Goal: Task Accomplishment & Management: Use online tool/utility

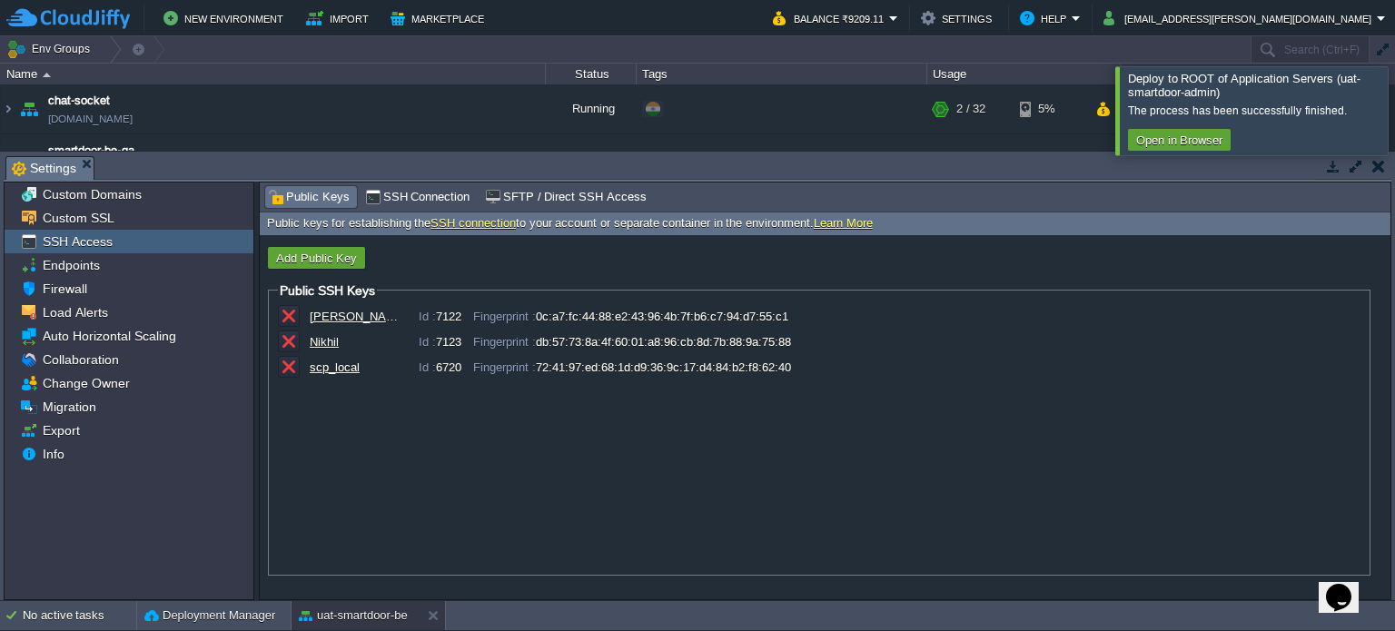
scroll to position [302, 0]
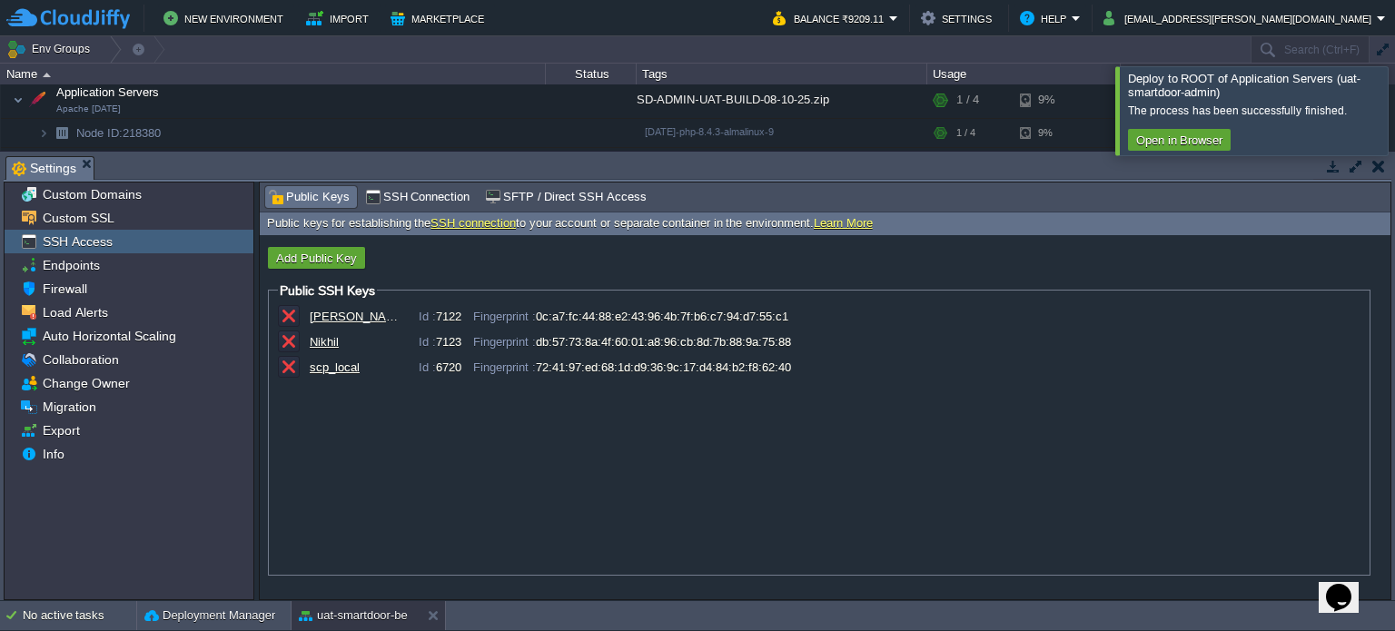
click at [1374, 159] on button "button" at bounding box center [1378, 166] width 13 height 16
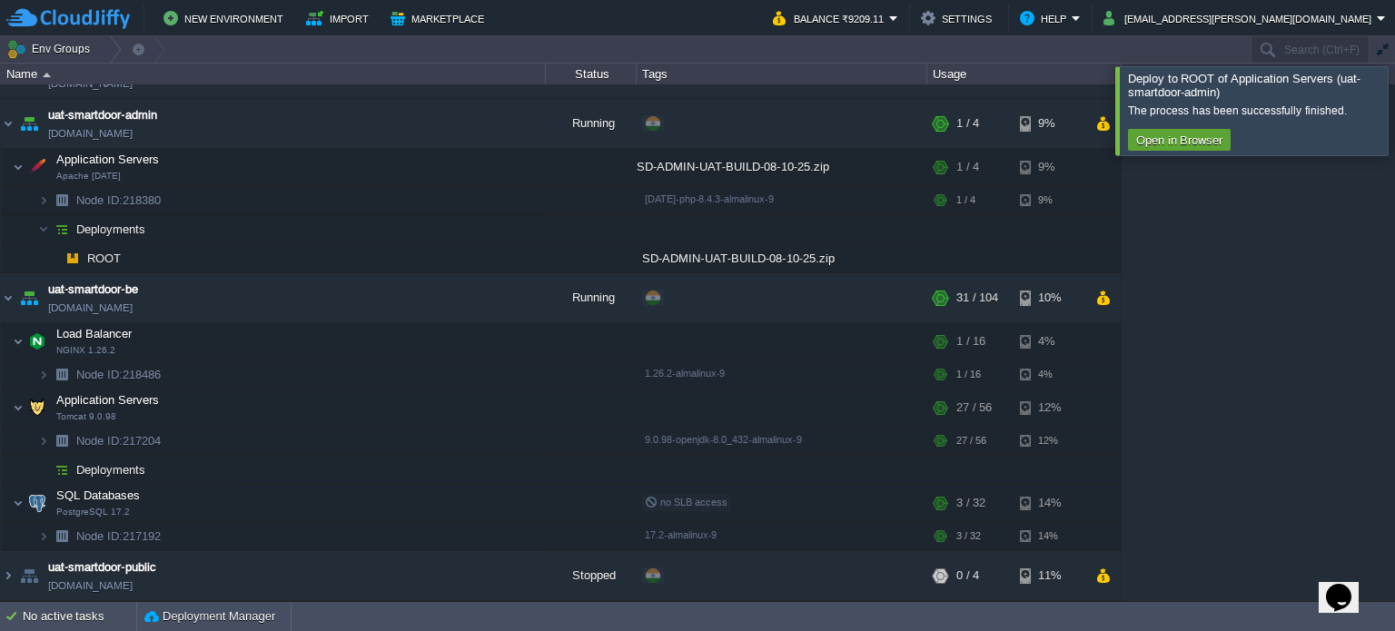
scroll to position [232, 0]
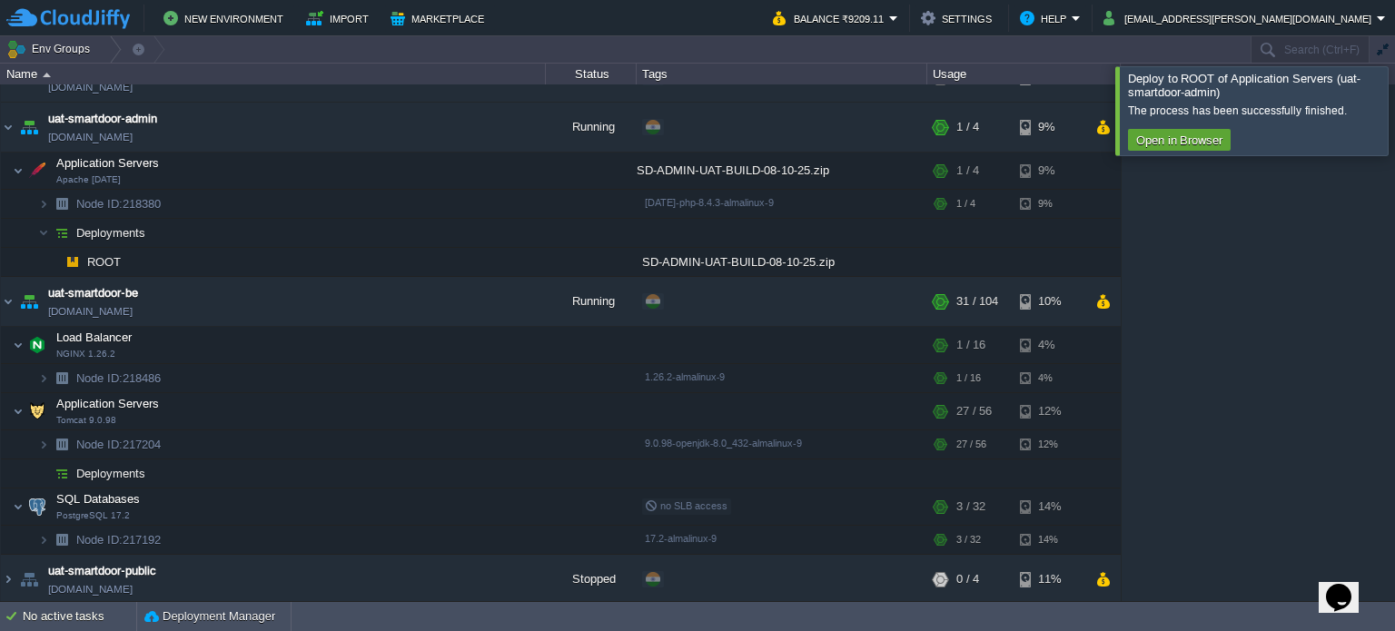
click at [1394, 94] on div at bounding box center [1416, 110] width 0 height 88
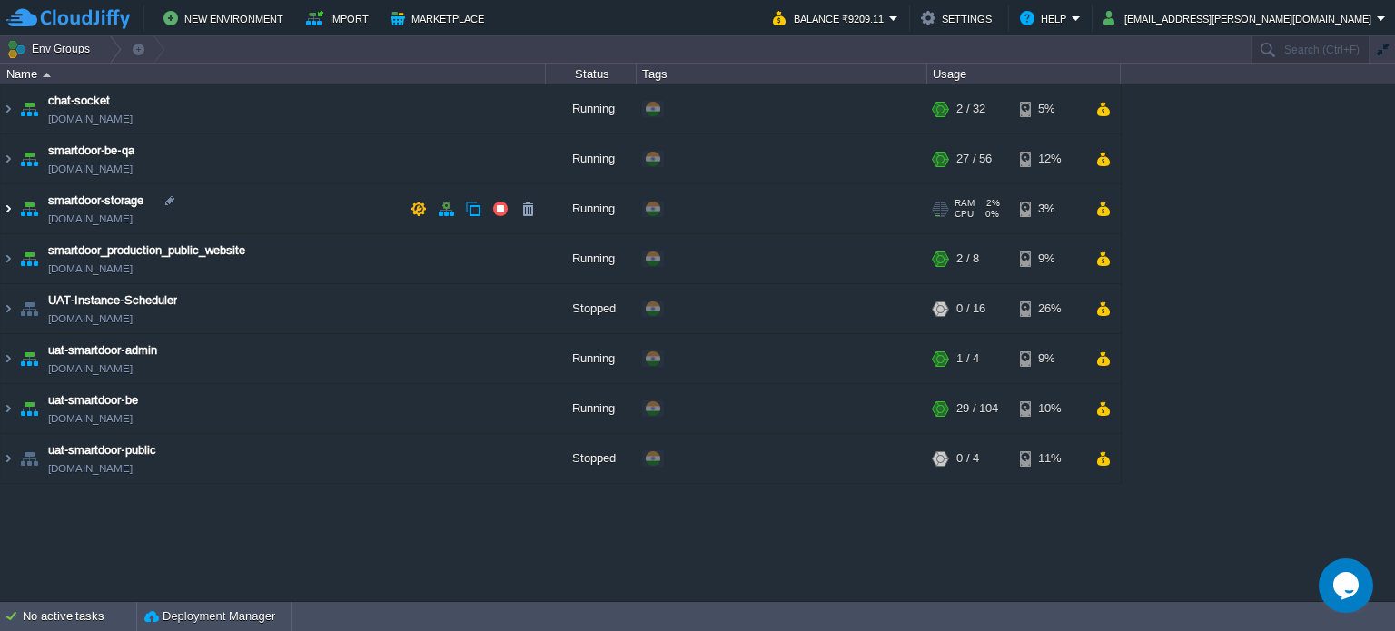
click at [7, 211] on img at bounding box center [8, 208] width 15 height 49
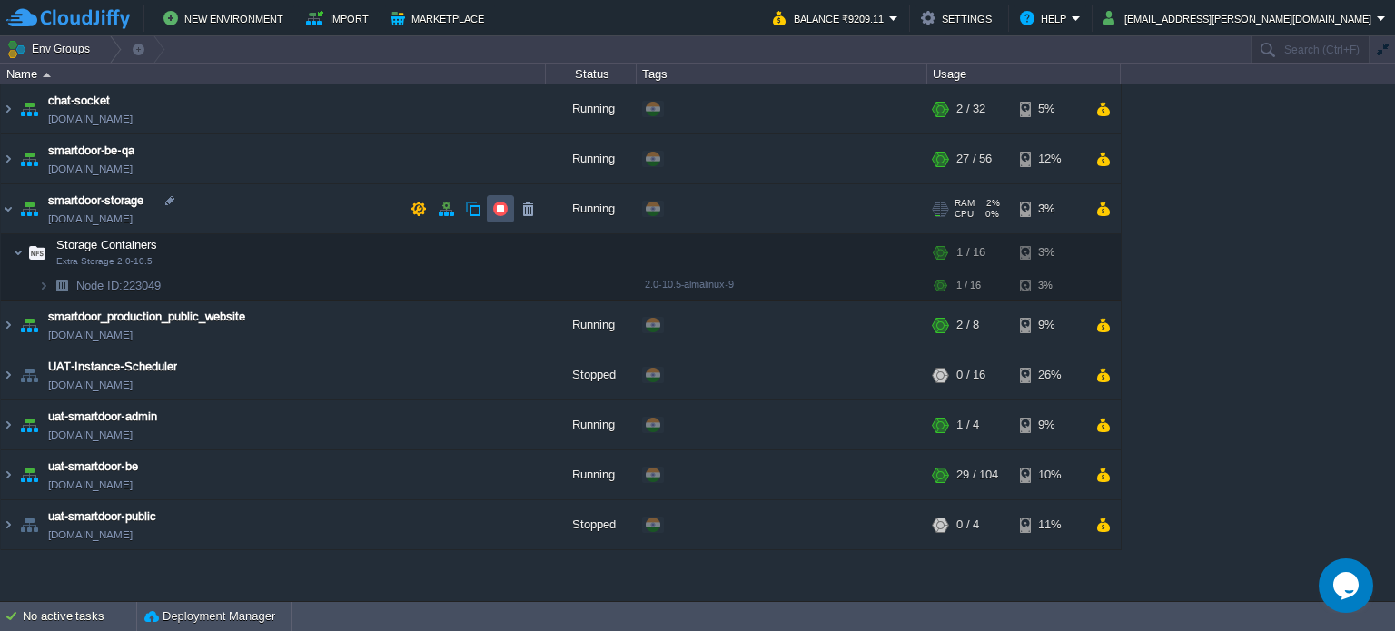
click at [498, 213] on button "button" at bounding box center [500, 209] width 16 height 16
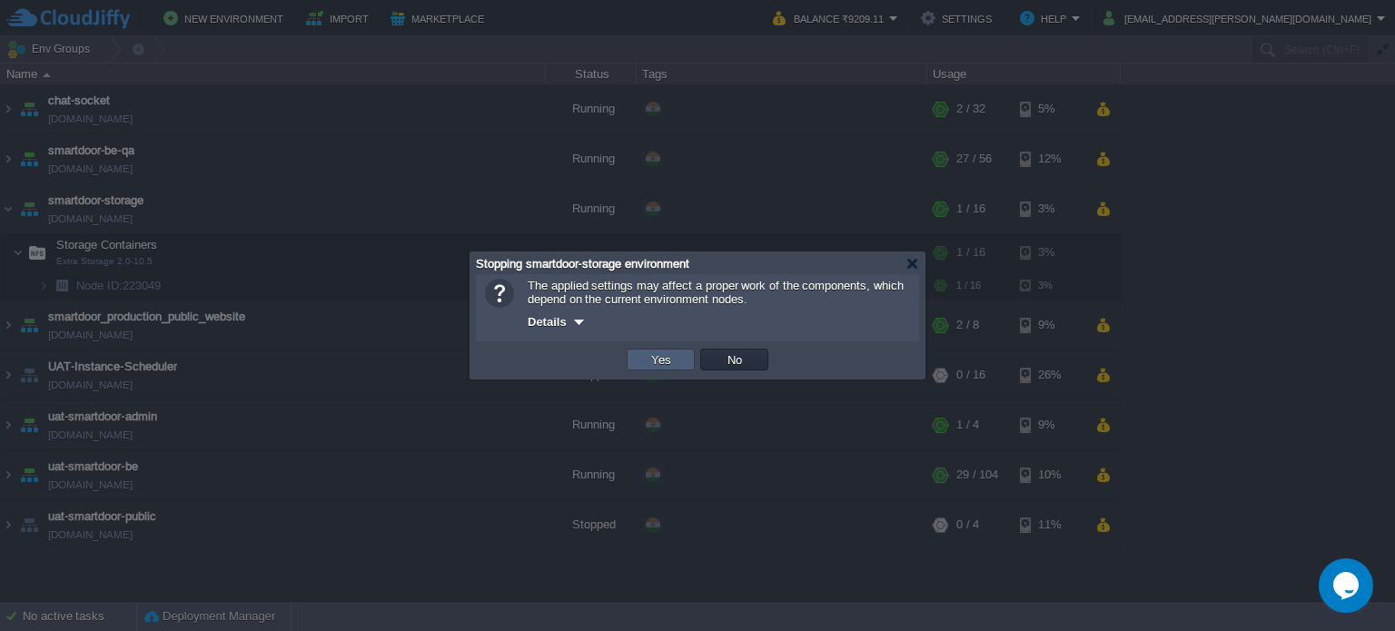
click at [676, 362] on td "Yes" at bounding box center [660, 360] width 68 height 22
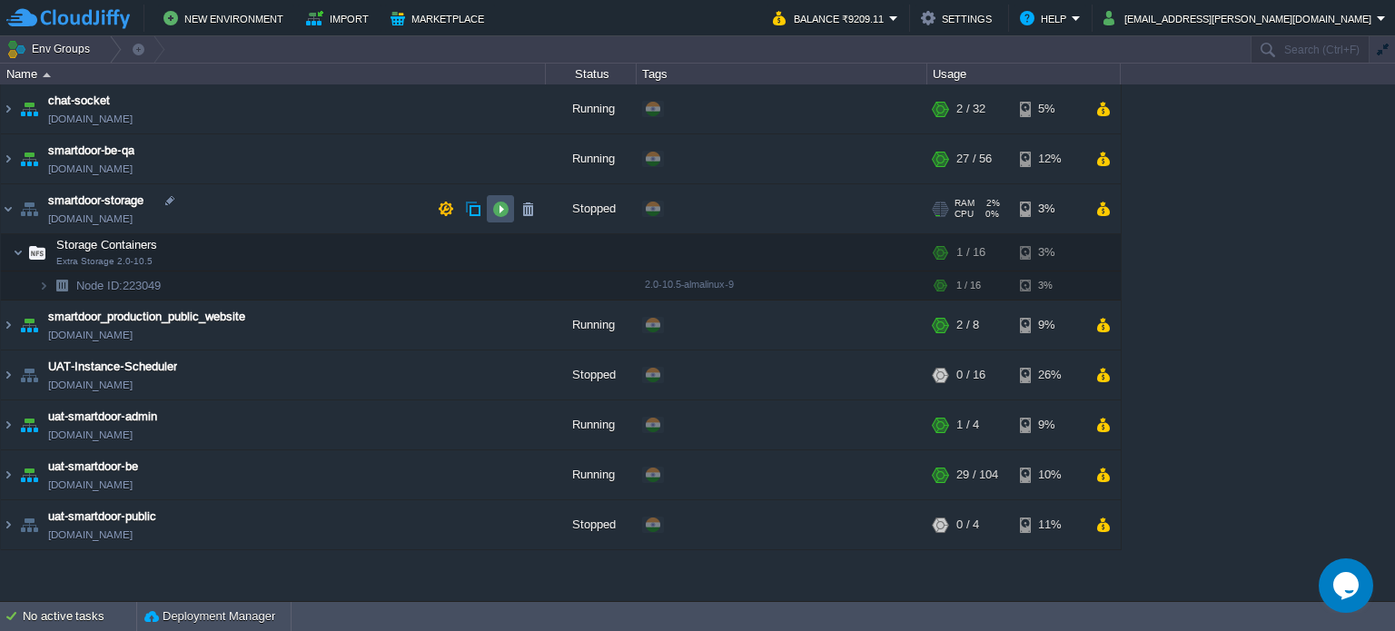
click at [498, 213] on button "button" at bounding box center [500, 209] width 16 height 16
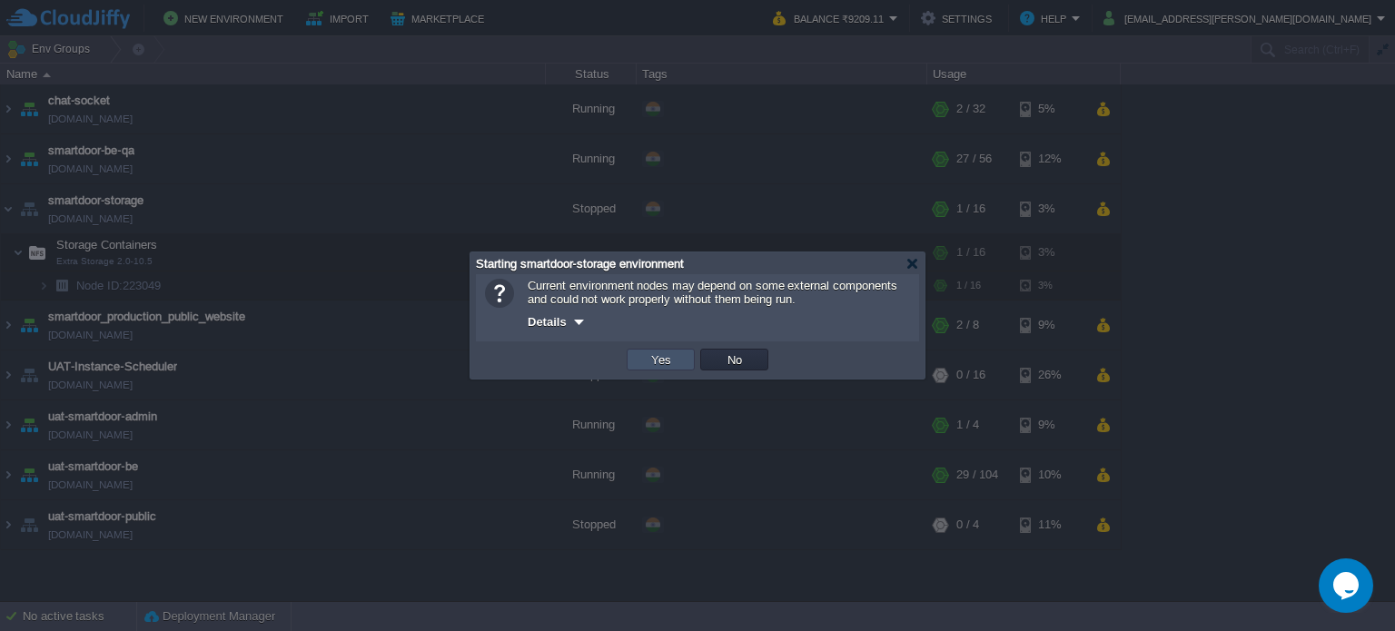
click at [674, 362] on button "Yes" at bounding box center [661, 359] width 31 height 16
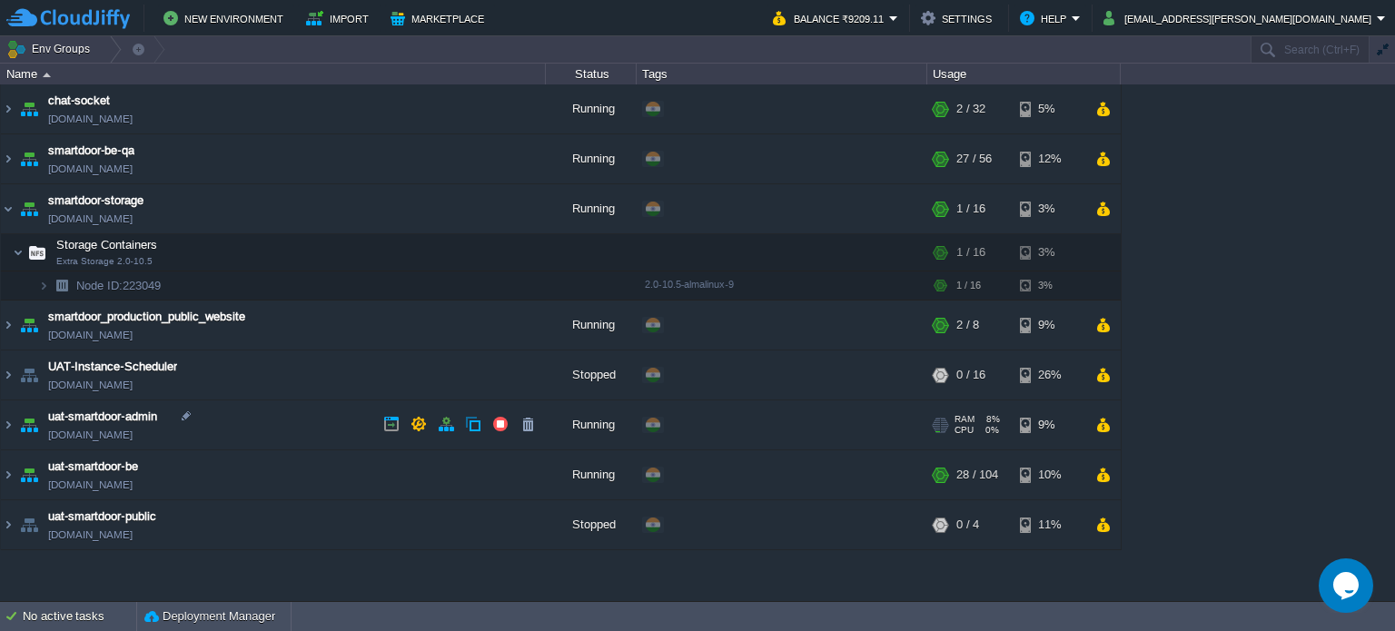
click at [110, 441] on link "[DOMAIN_NAME]" at bounding box center [90, 435] width 84 height 18
